Goal: Check status: Check status

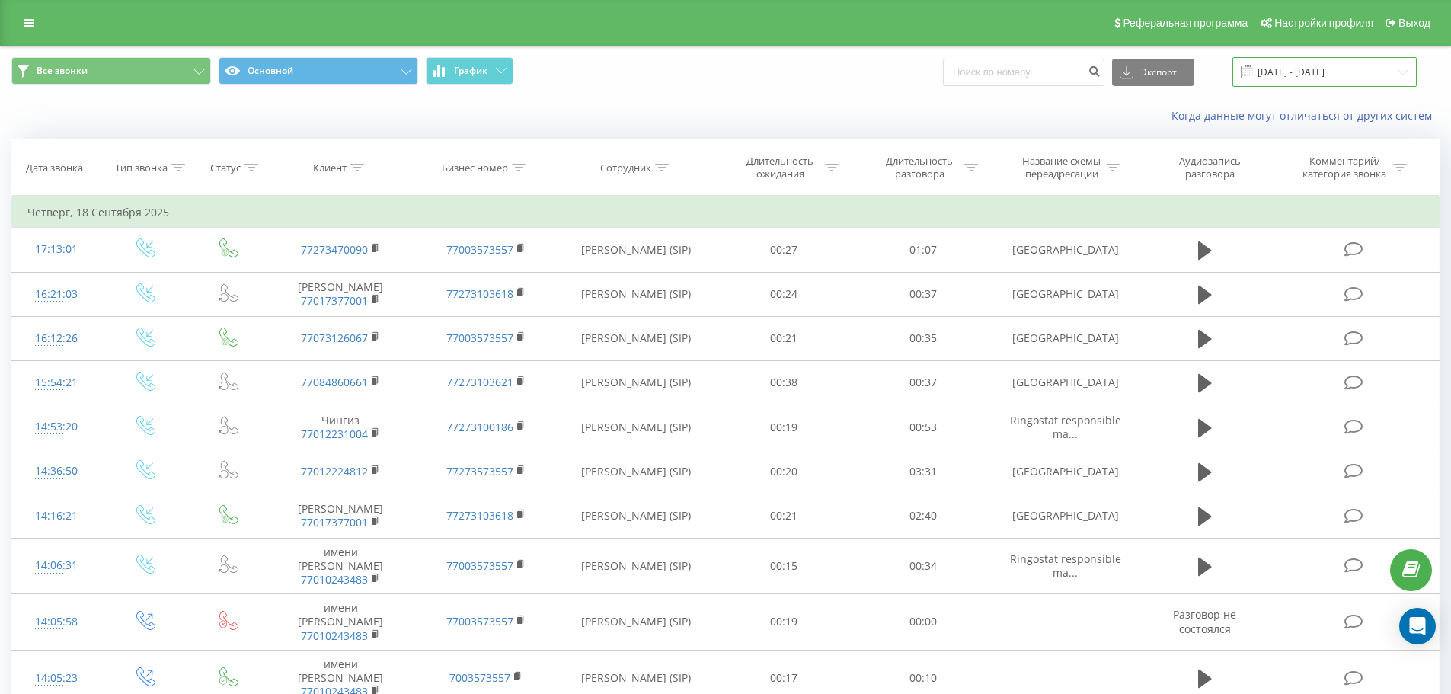
click at [1300, 73] on input "[DATE] - [DATE]" at bounding box center [1325, 72] width 184 height 30
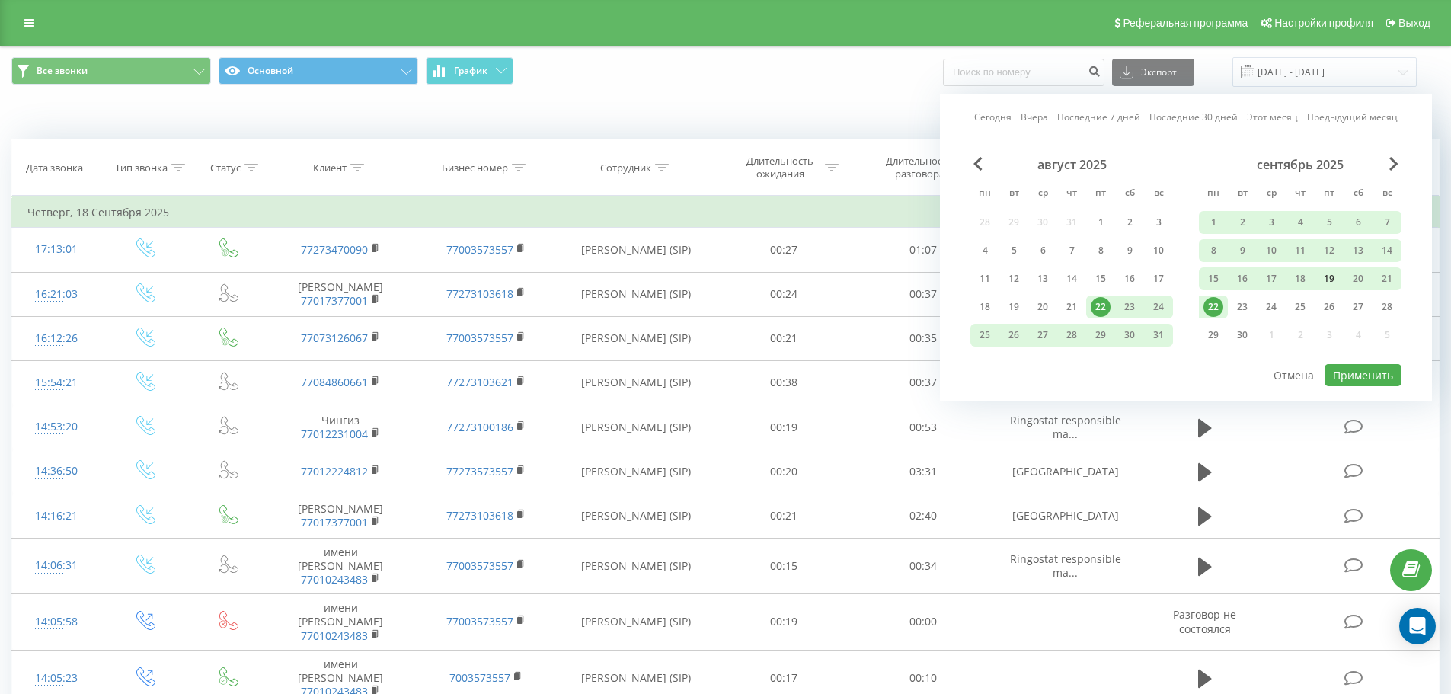
click at [1332, 284] on div "19" at bounding box center [1329, 279] width 20 height 20
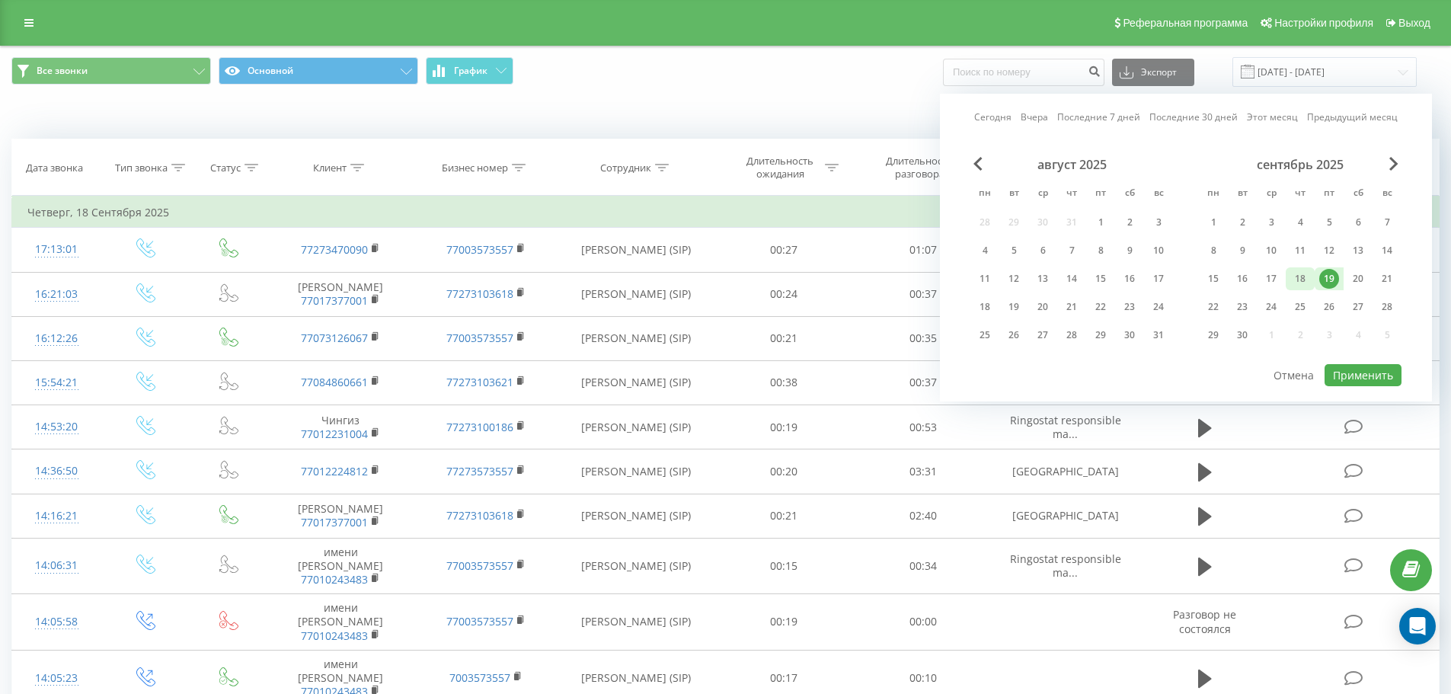
click at [1306, 281] on div "18" at bounding box center [1300, 279] width 20 height 20
click at [1361, 371] on button "Применить" at bounding box center [1363, 375] width 77 height 22
type input "[DATE] - [DATE]"
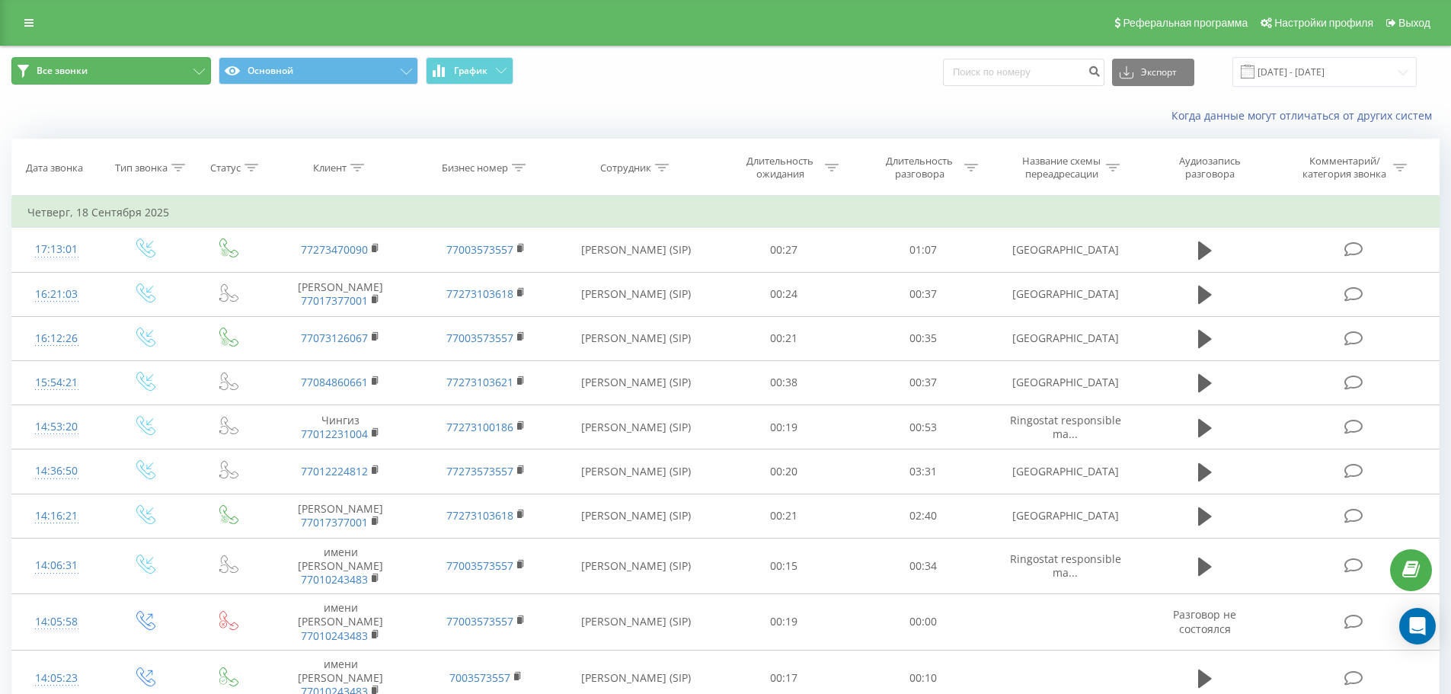
click at [162, 77] on button "Все звонки" at bounding box center [111, 70] width 200 height 27
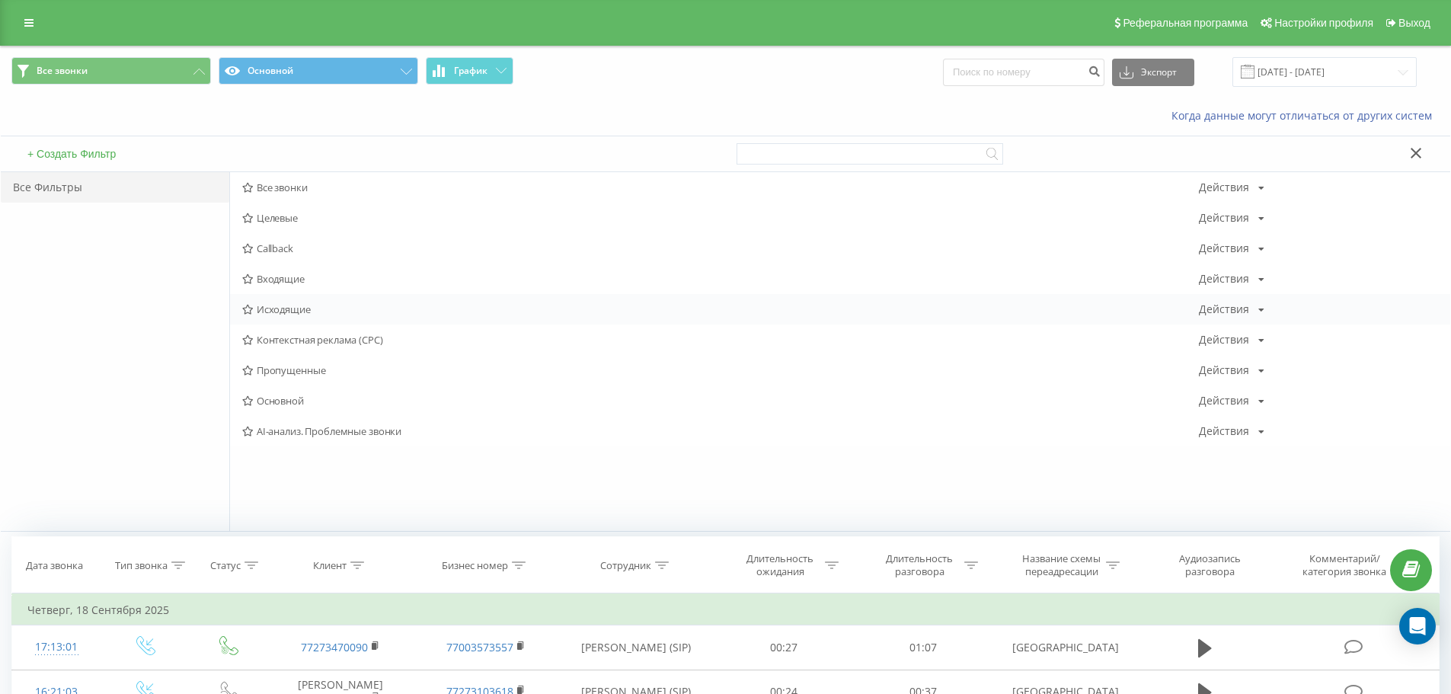
click at [308, 304] on span "Исходящие" at bounding box center [720, 309] width 957 height 11
